Goal: Check status: Check status

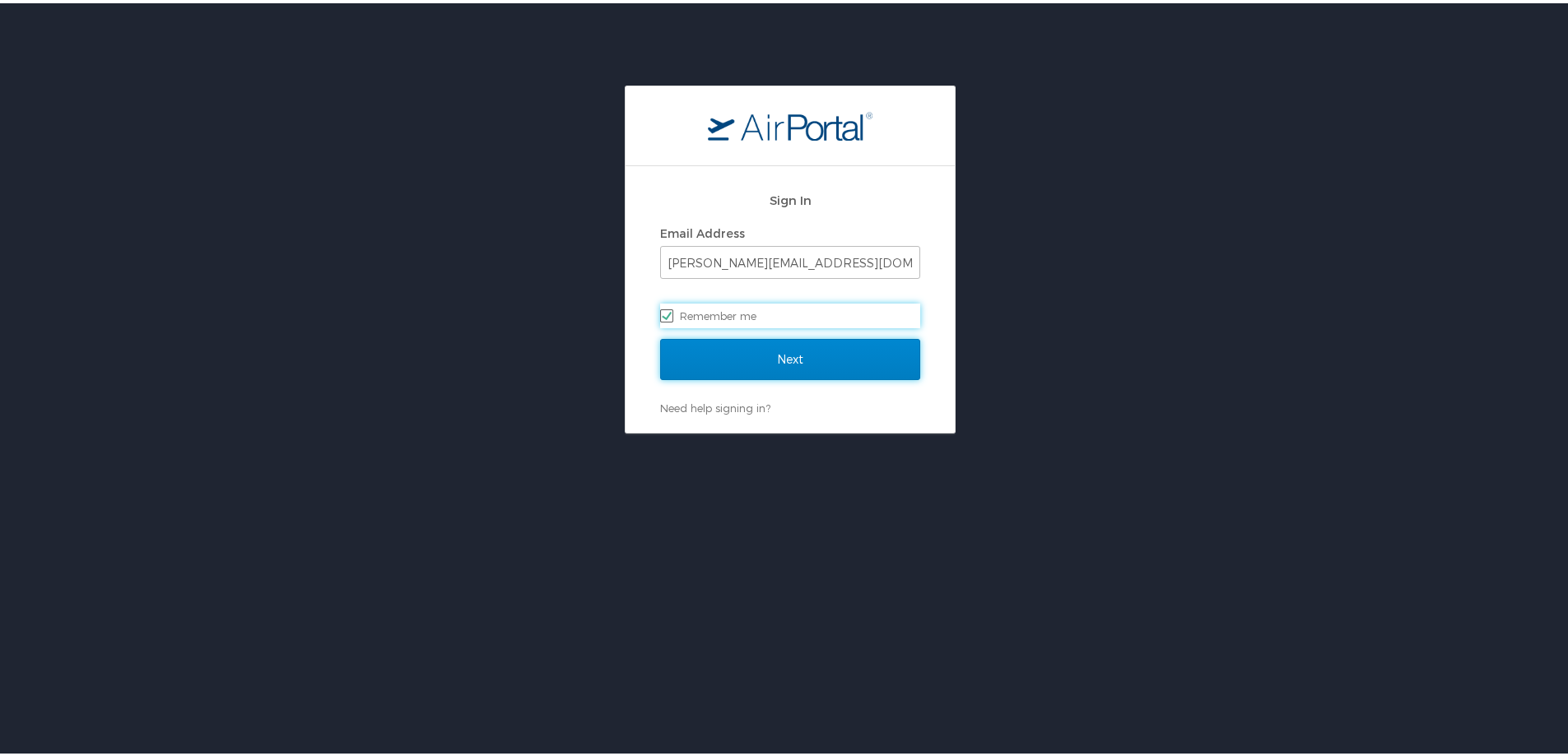
click at [731, 371] on input "Next" at bounding box center [790, 357] width 260 height 41
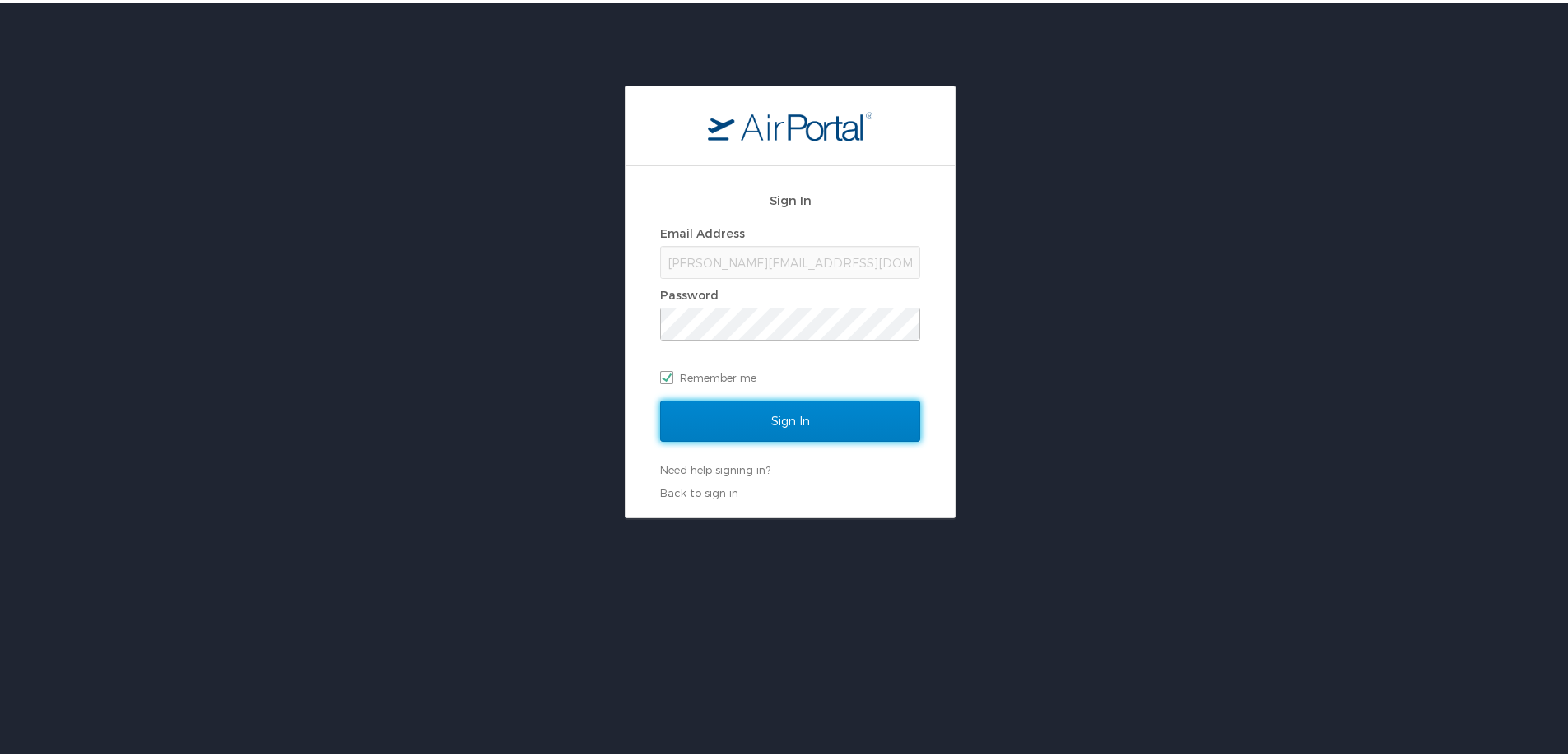
click at [845, 410] on input "Sign In" at bounding box center [790, 418] width 260 height 41
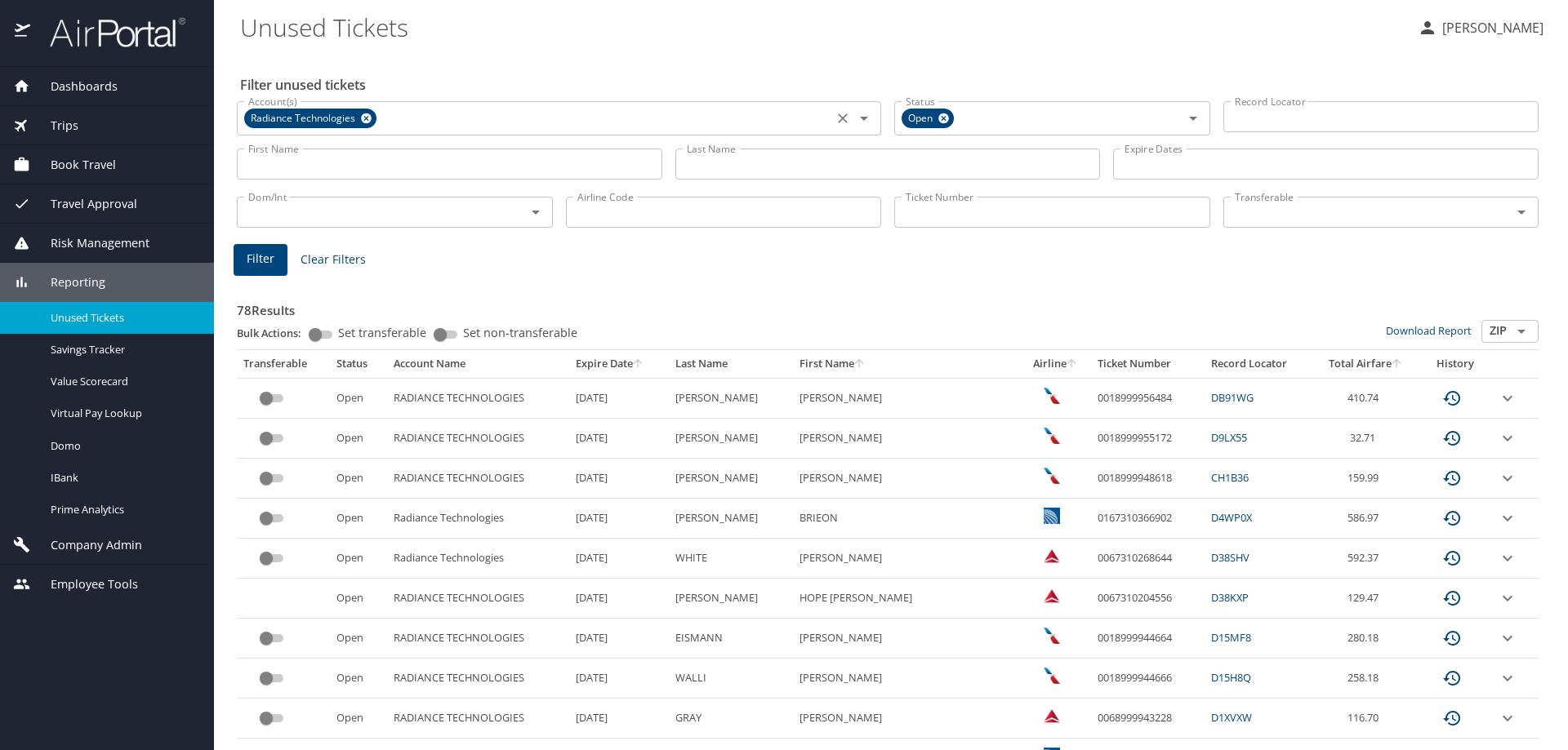
click at [367, 119] on icon at bounding box center [366, 119] width 11 height 11
click at [949, 211] on input "Ticket Number" at bounding box center [1052, 211] width 316 height 31
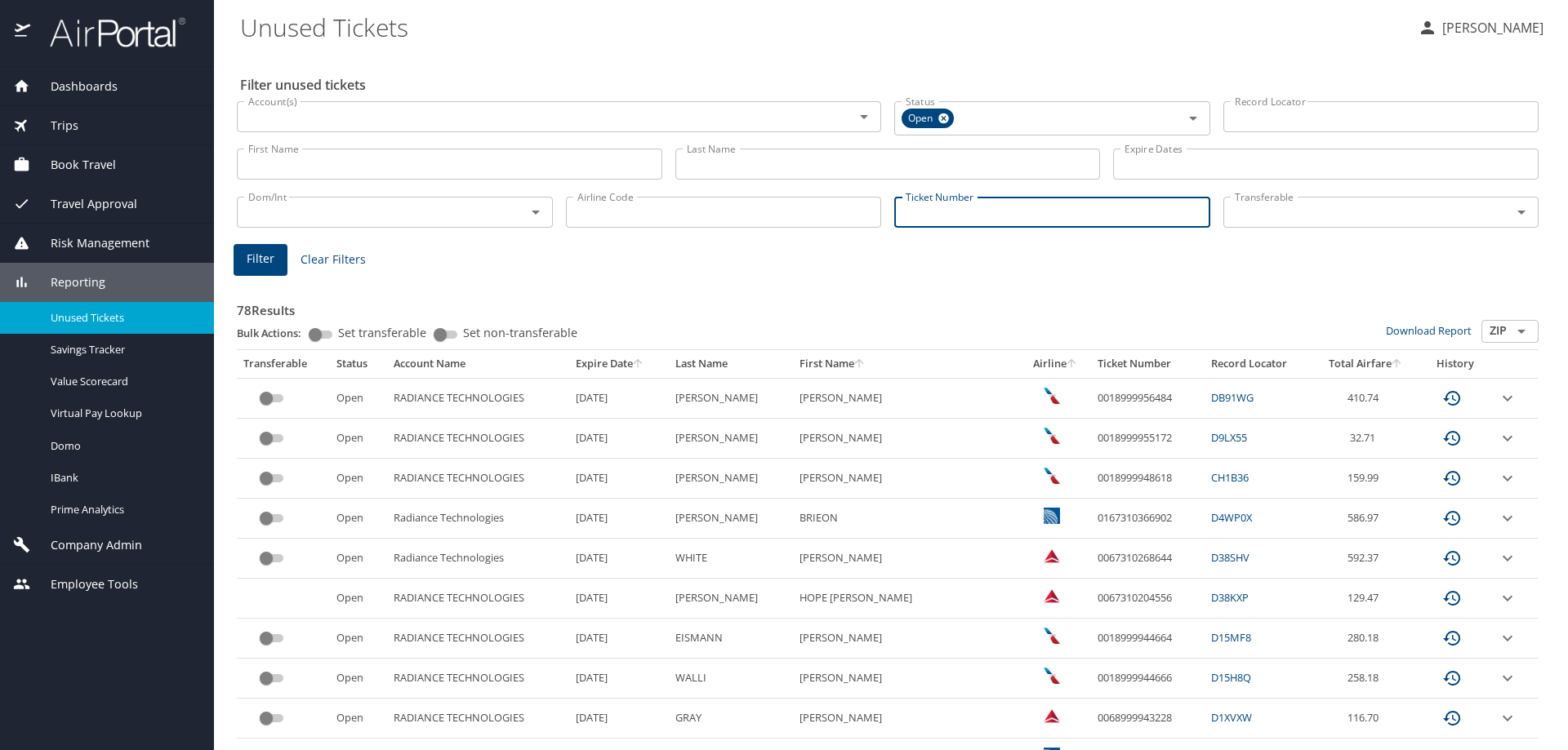
paste input "7232364293"
click at [895, 213] on input "7232364293" at bounding box center [1052, 210] width 316 height 31
type input "0167232364293"
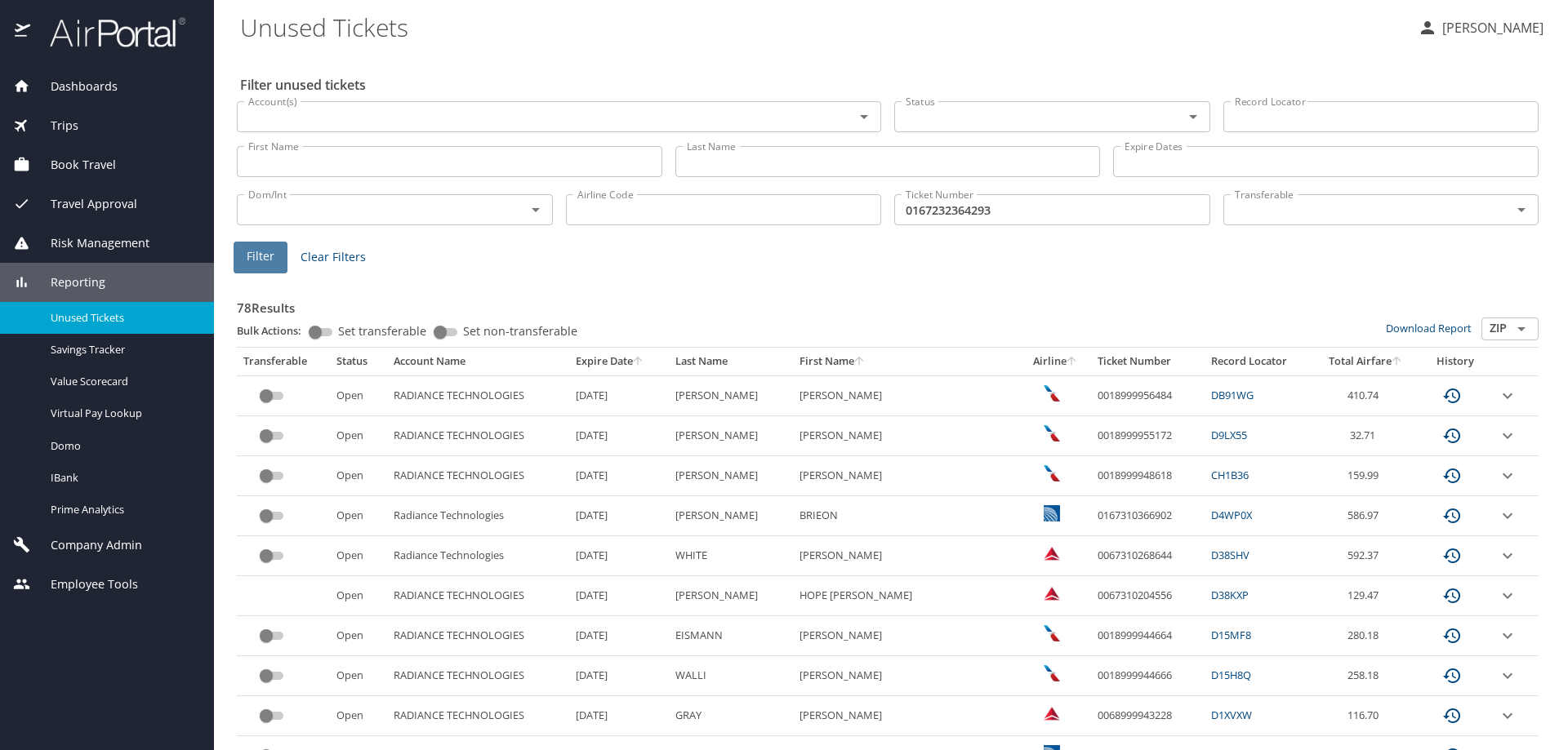
click at [273, 252] on span "Filter" at bounding box center [260, 256] width 27 height 20
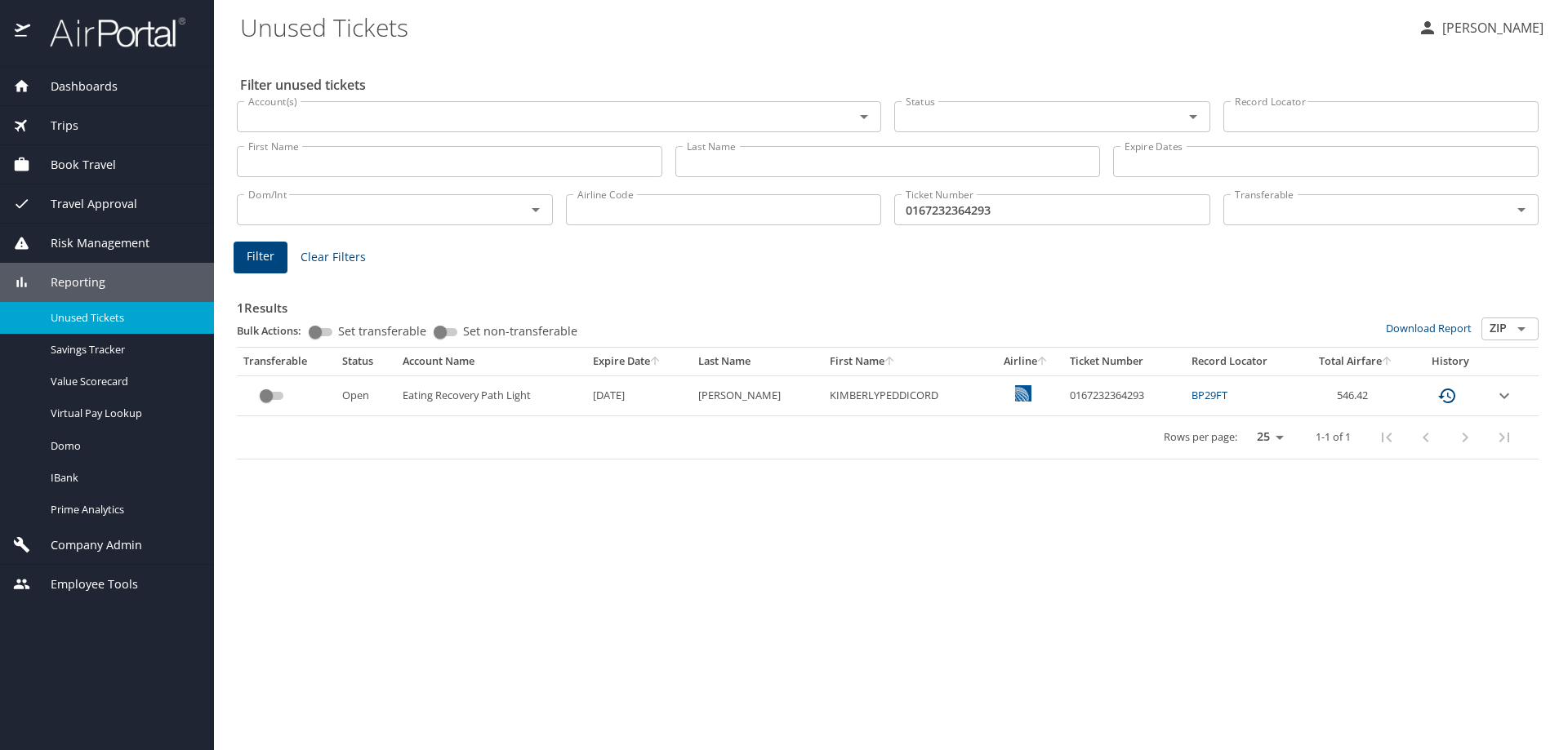
click at [1077, 390] on td "0167232364293" at bounding box center [1124, 395] width 121 height 40
copy td "0167232364293"
click at [1321, 547] on div "Filter unused tickets Account(s) Account(s) Status Status Record Locator Record…" at bounding box center [890, 401] width 1302 height 698
click at [1505, 400] on icon "expand row" at bounding box center [1504, 396] width 19 height 19
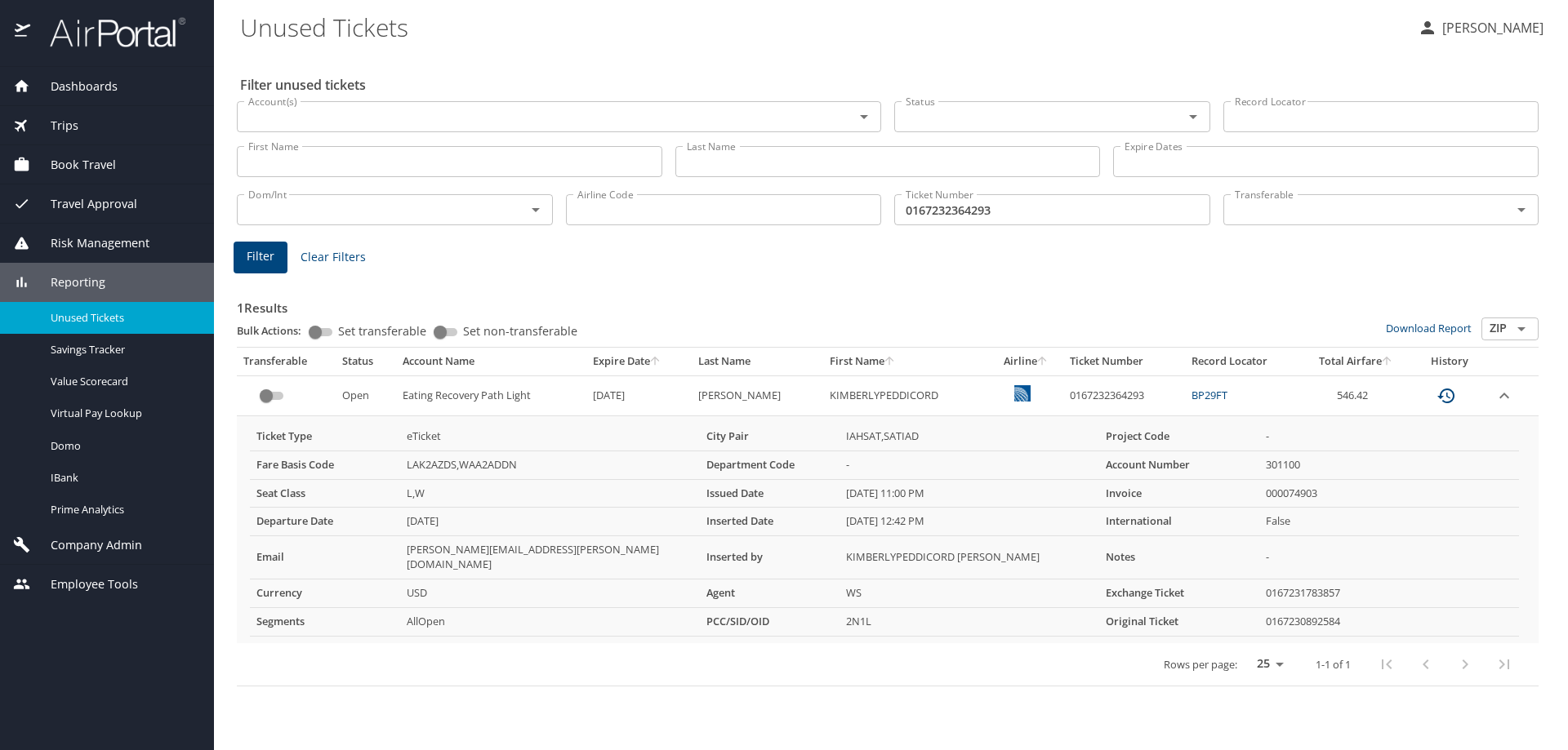
click at [939, 203] on input "0167232364293" at bounding box center [1052, 210] width 316 height 31
